Goal: Task Accomplishment & Management: Complete application form

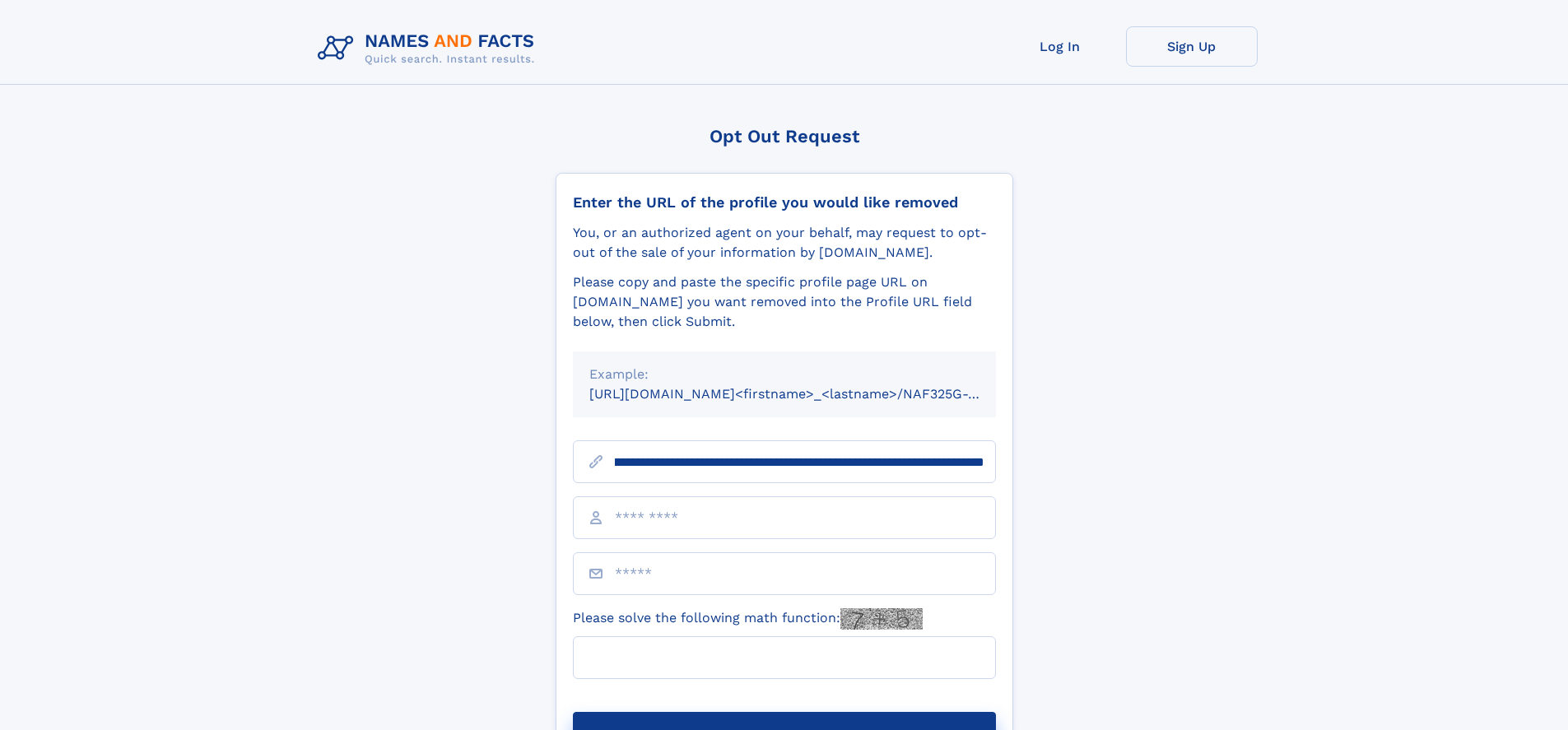
scroll to position [0, 220]
type input "**********"
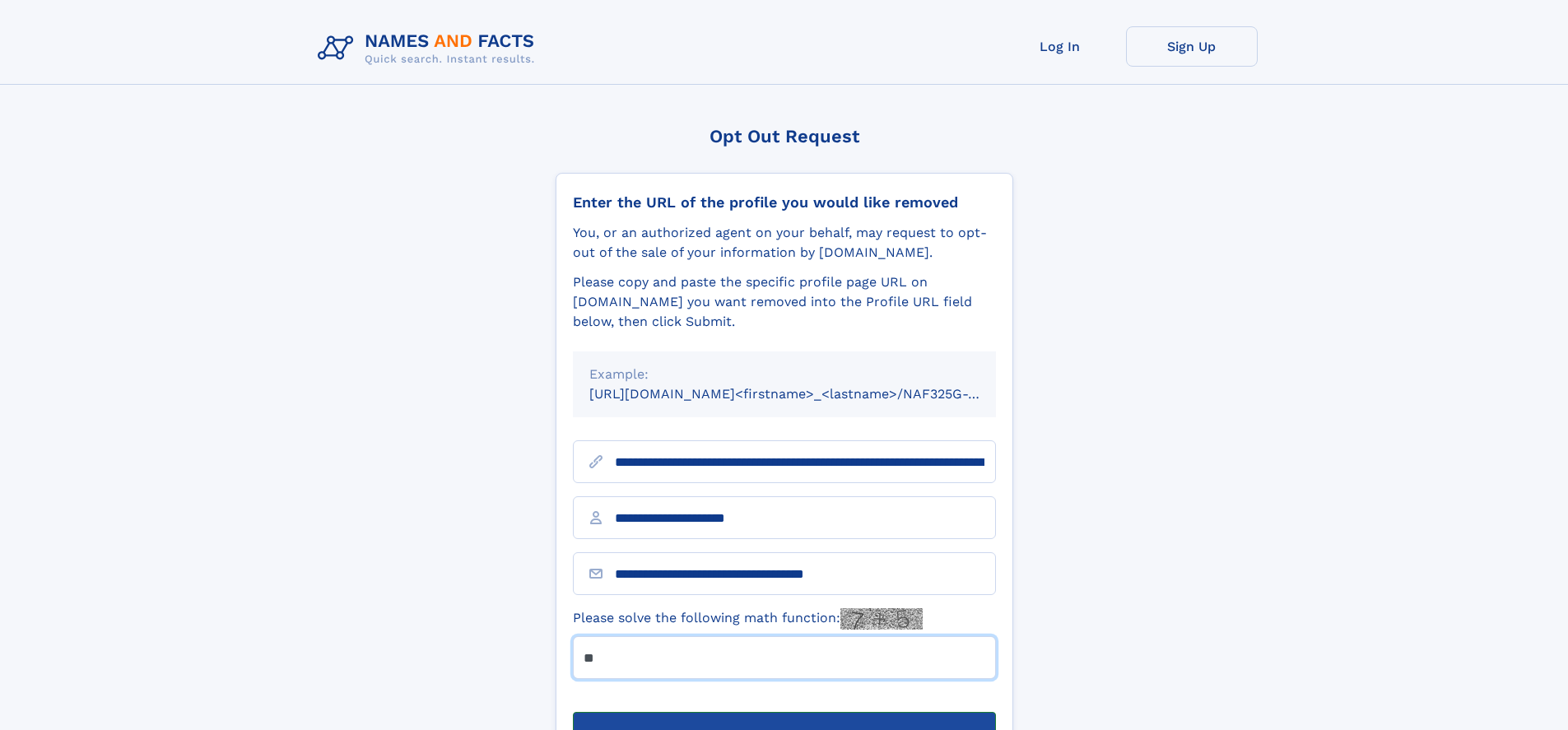
type input "**"
click at [784, 712] on button "Submit Opt Out Request" at bounding box center [784, 738] width 423 height 52
